Goal: Check status: Check status

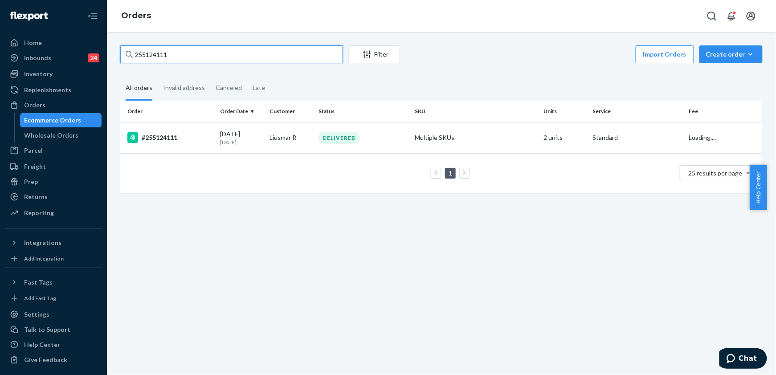
drag, startPoint x: 174, startPoint y: 60, endPoint x: 118, endPoint y: 65, distance: 56.4
click at [118, 65] on div "255124111 Filter Import Orders Create order Ecommerce order Removal order All o…" at bounding box center [442, 123] width 656 height 156
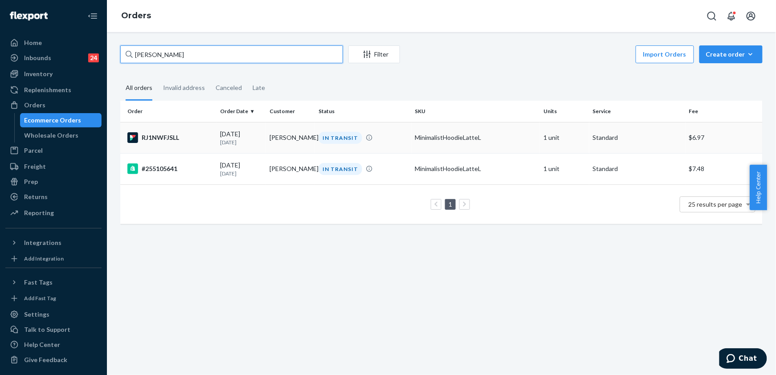
type input "[PERSON_NAME]"
click at [161, 135] on div "RJ1NWFJSLL" at bounding box center [170, 137] width 86 height 11
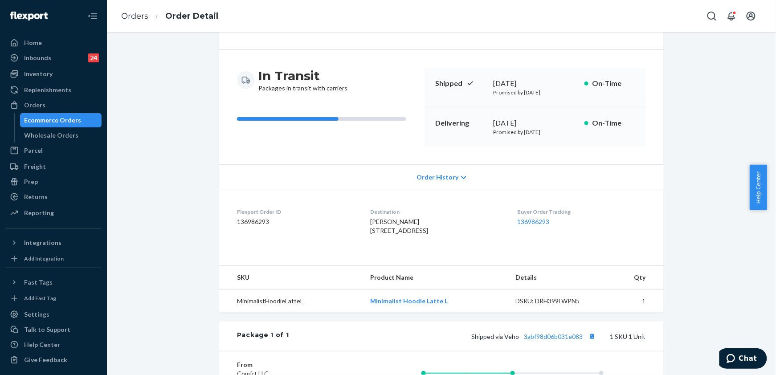
scroll to position [119, 0]
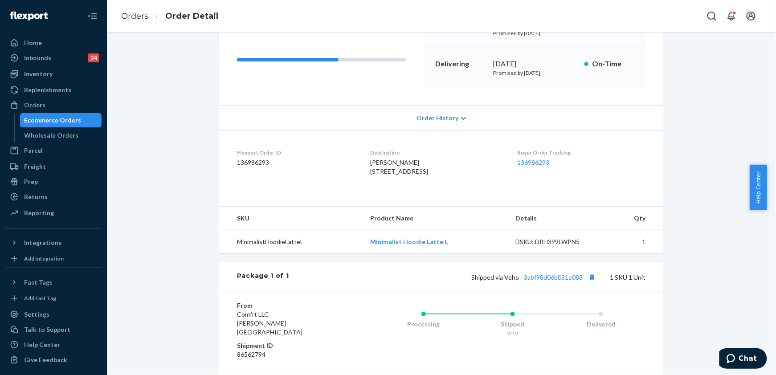
drag, startPoint x: 442, startPoint y: 182, endPoint x: 355, endPoint y: 175, distance: 87.2
click at [355, 175] on dl "Flexport Order ID 136986293 Destination [PERSON_NAME] [STREET_ADDRESS] US Buyer…" at bounding box center [441, 164] width 445 height 67
copy span "[STREET_ADDRESS]"
click at [138, 18] on link "Orders" at bounding box center [134, 16] width 27 height 10
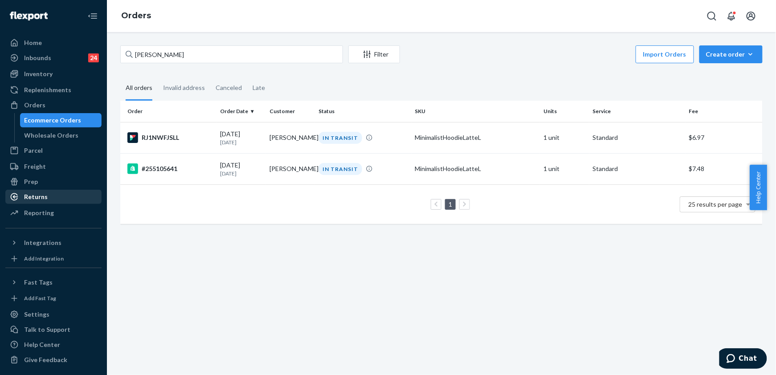
click at [38, 194] on div "Returns" at bounding box center [36, 197] width 24 height 9
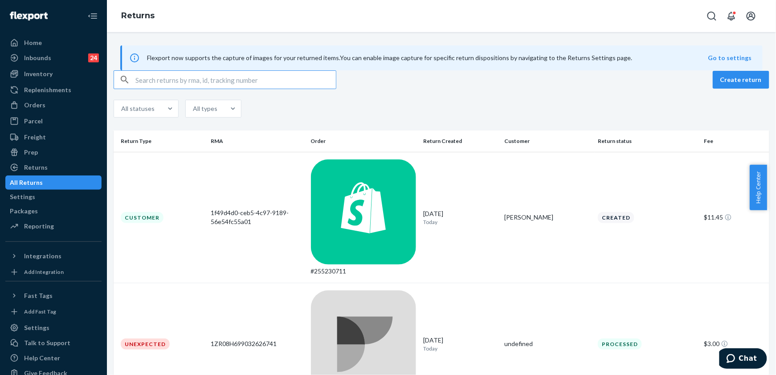
click at [195, 89] on input "text" at bounding box center [235, 80] width 201 height 18
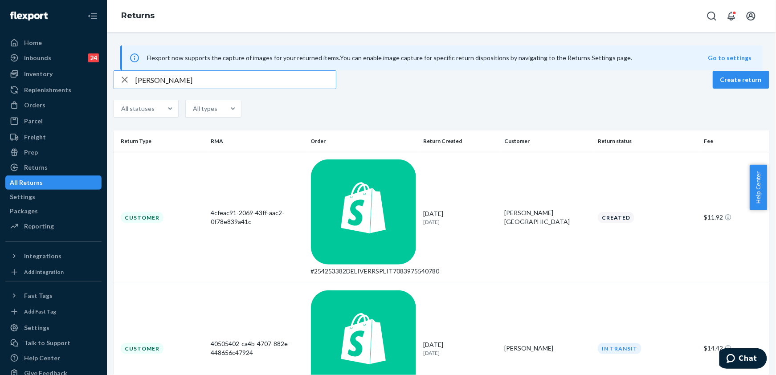
drag, startPoint x: 198, startPoint y: 104, endPoint x: 135, endPoint y: 111, distance: 63.6
click at [135, 89] on div "[PERSON_NAME]" at bounding box center [225, 80] width 222 height 18
paste input "[EMAIL_ADDRESS][DOMAIN_NAME]"
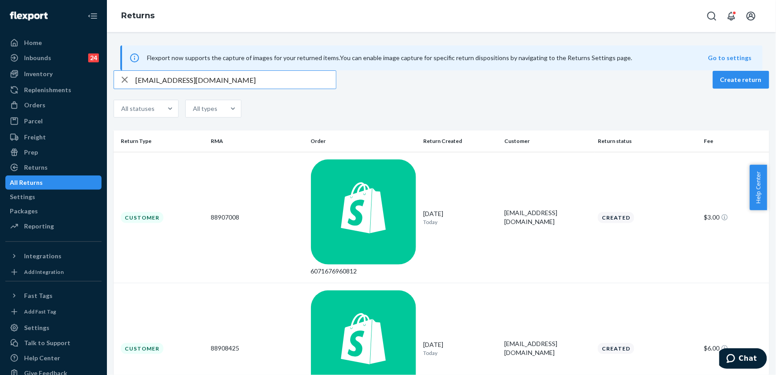
click at [225, 89] on input "[EMAIL_ADDRESS][DOMAIN_NAME]" at bounding box center [235, 80] width 201 height 18
drag, startPoint x: 220, startPoint y: 98, endPoint x: 133, endPoint y: 113, distance: 88.2
click at [133, 113] on div "[EMAIL_ADDRESS][DOMAIN_NAME] Create return All statuses All types" at bounding box center [442, 94] width 656 height 49
drag, startPoint x: 232, startPoint y: 102, endPoint x: 134, endPoint y: 106, distance: 98.1
click at [134, 89] on div "[EMAIL_ADDRESS][DOMAIN_NAME]" at bounding box center [225, 80] width 222 height 18
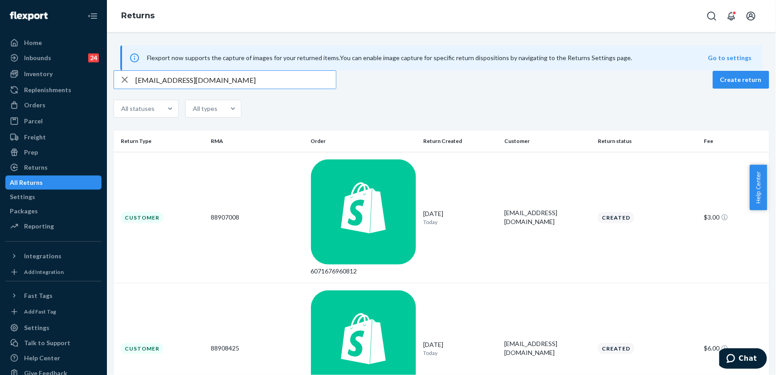
paste input "[PERSON_NAME]"
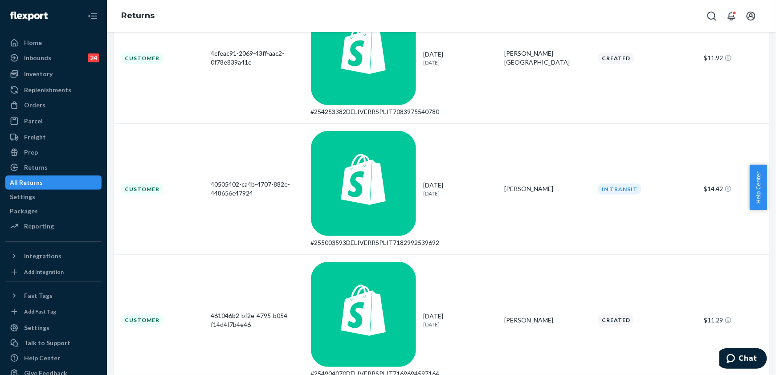
scroll to position [174, 0]
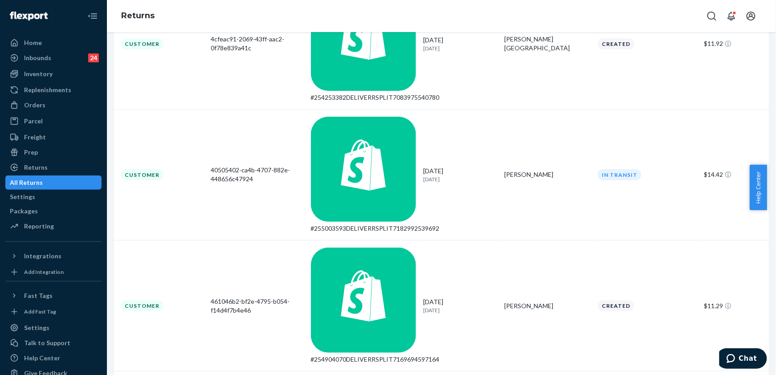
type input "[PERSON_NAME]"
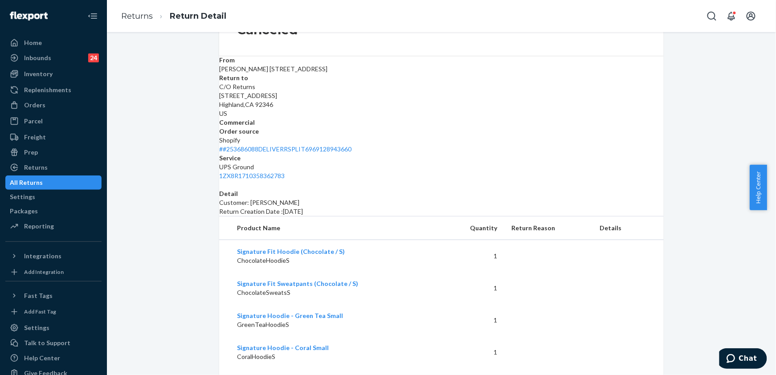
scroll to position [143, 0]
